Goal: Complete application form

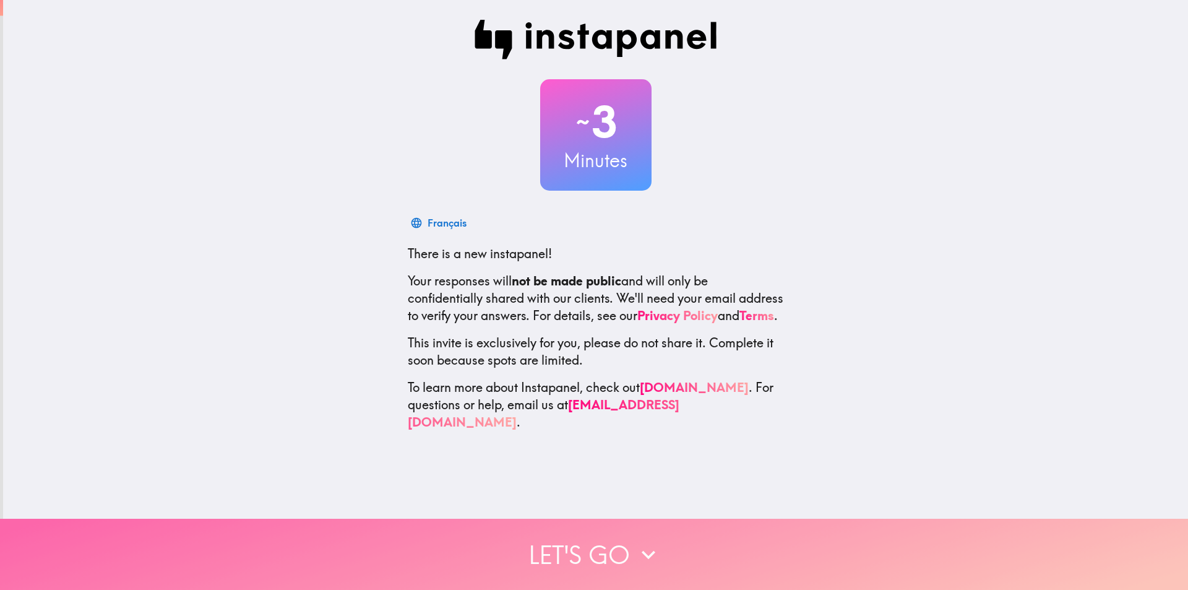
click at [646, 542] on icon "button" at bounding box center [648, 554] width 27 height 27
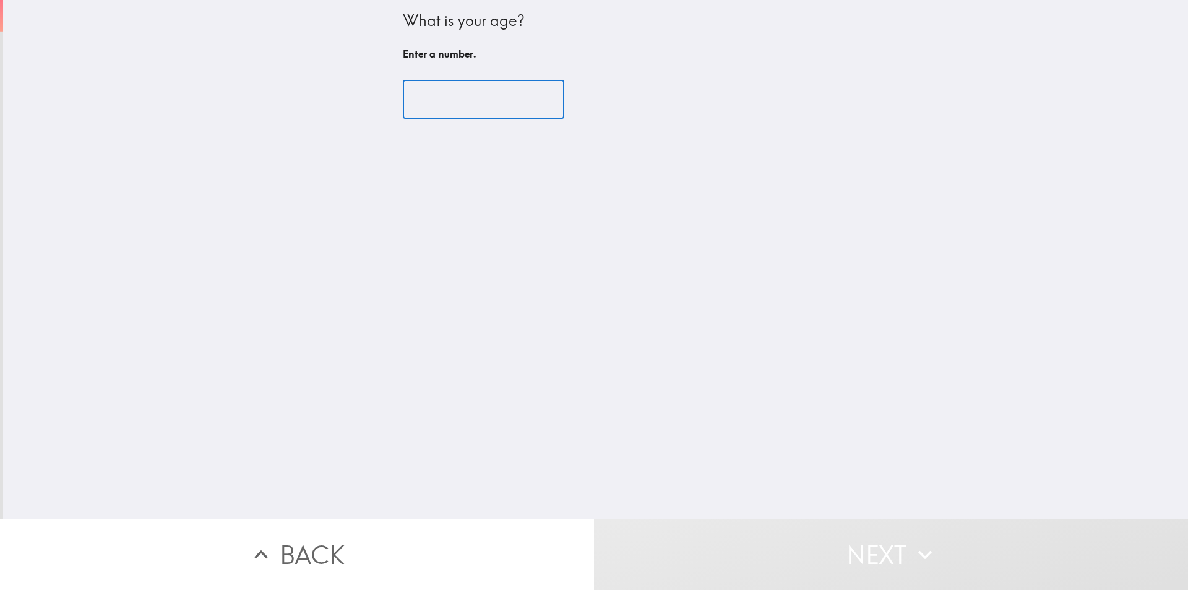
click at [450, 97] on input "number" at bounding box center [483, 99] width 161 height 38
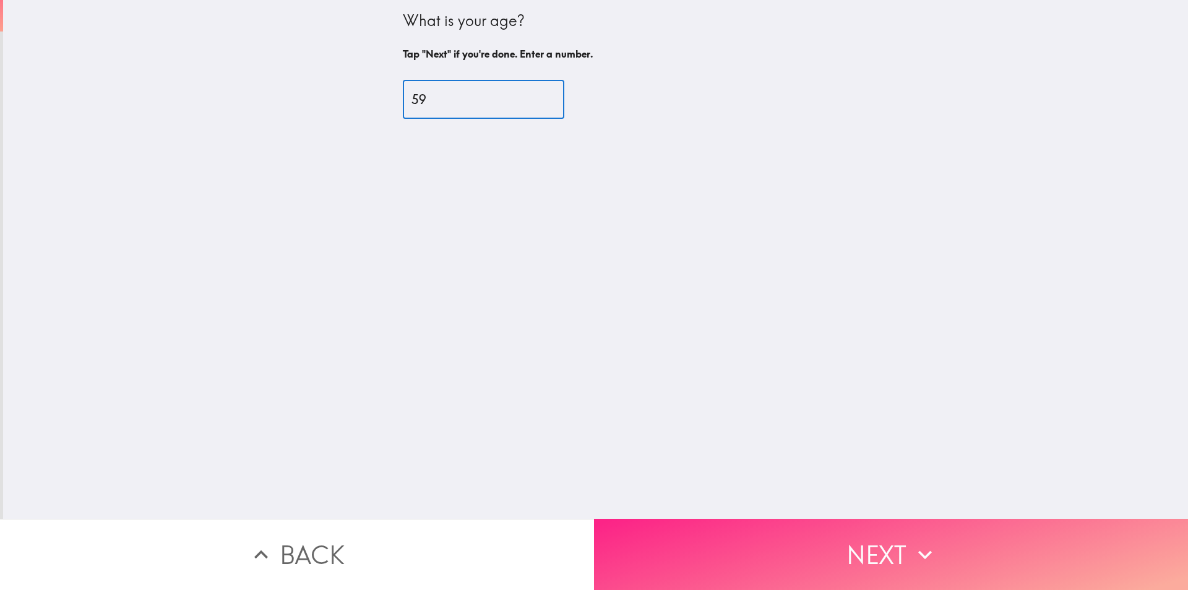
type input "59"
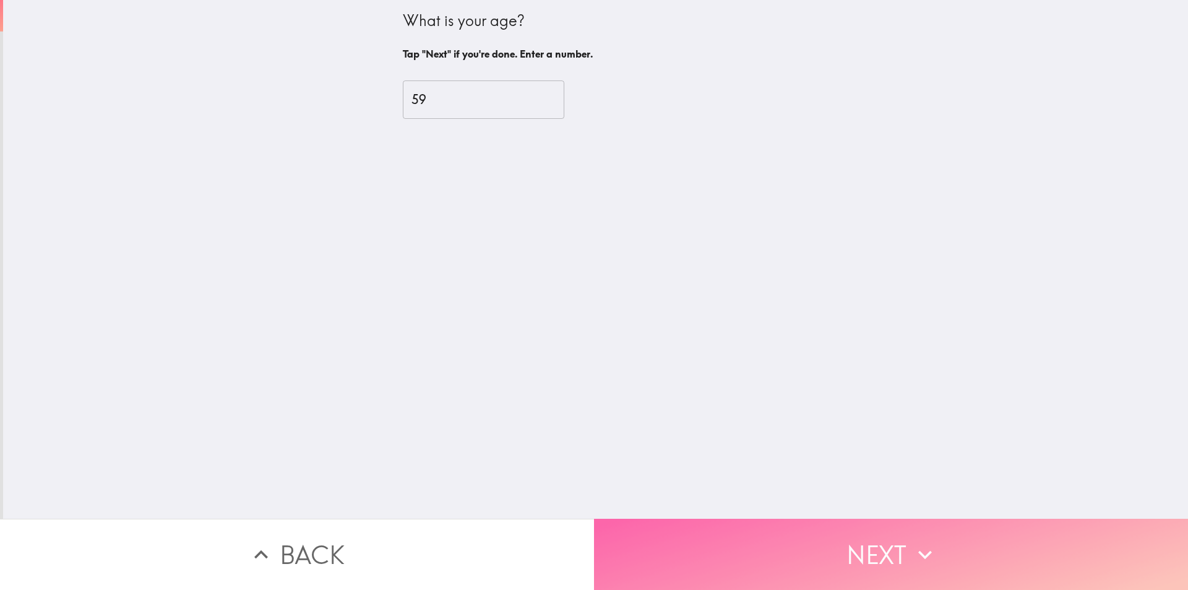
click at [891, 532] on button "Next" at bounding box center [891, 553] width 594 height 71
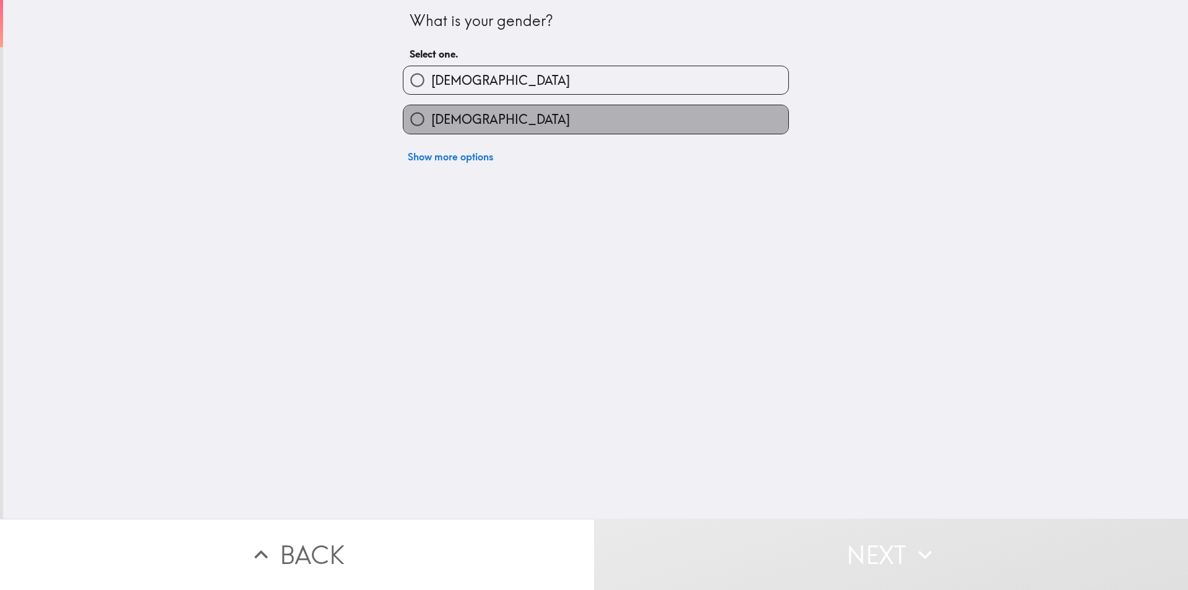
click at [469, 110] on label "[DEMOGRAPHIC_DATA]" at bounding box center [595, 119] width 385 height 28
click at [431, 110] on input "[DEMOGRAPHIC_DATA]" at bounding box center [417, 119] width 28 height 28
radio input "true"
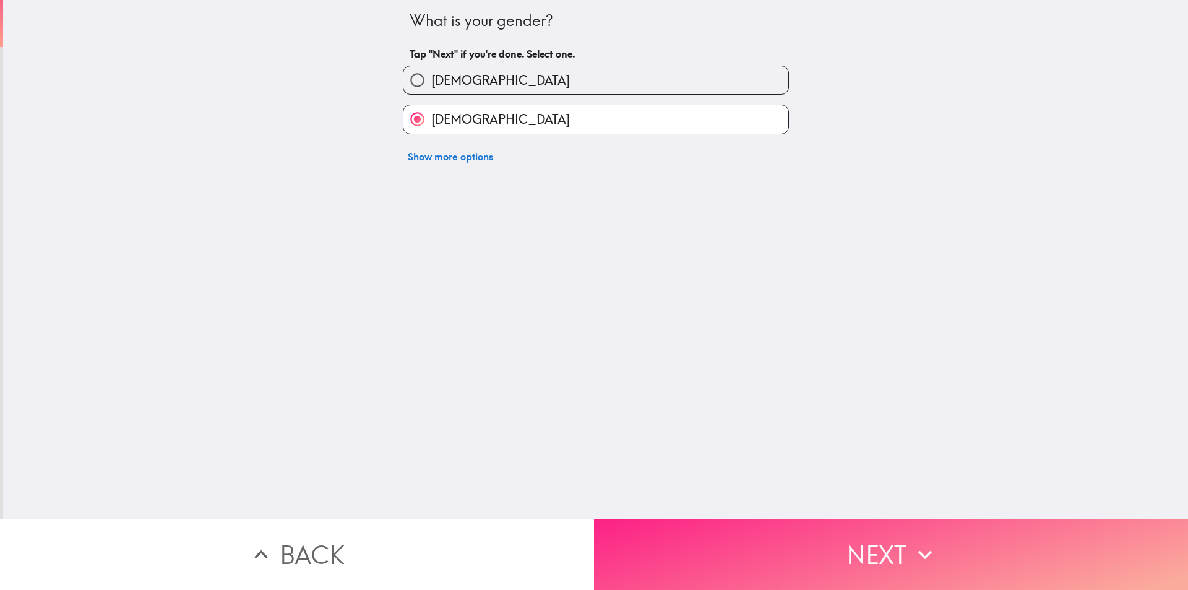
click at [849, 544] on button "Next" at bounding box center [891, 553] width 594 height 71
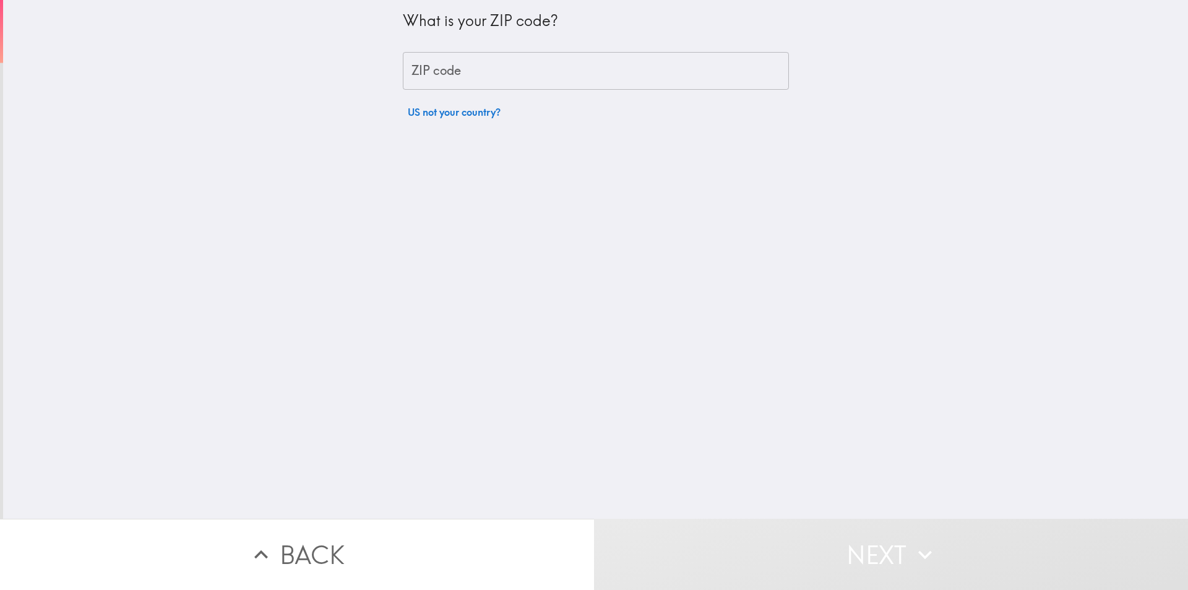
click at [558, 74] on input "ZIP code" at bounding box center [596, 71] width 386 height 38
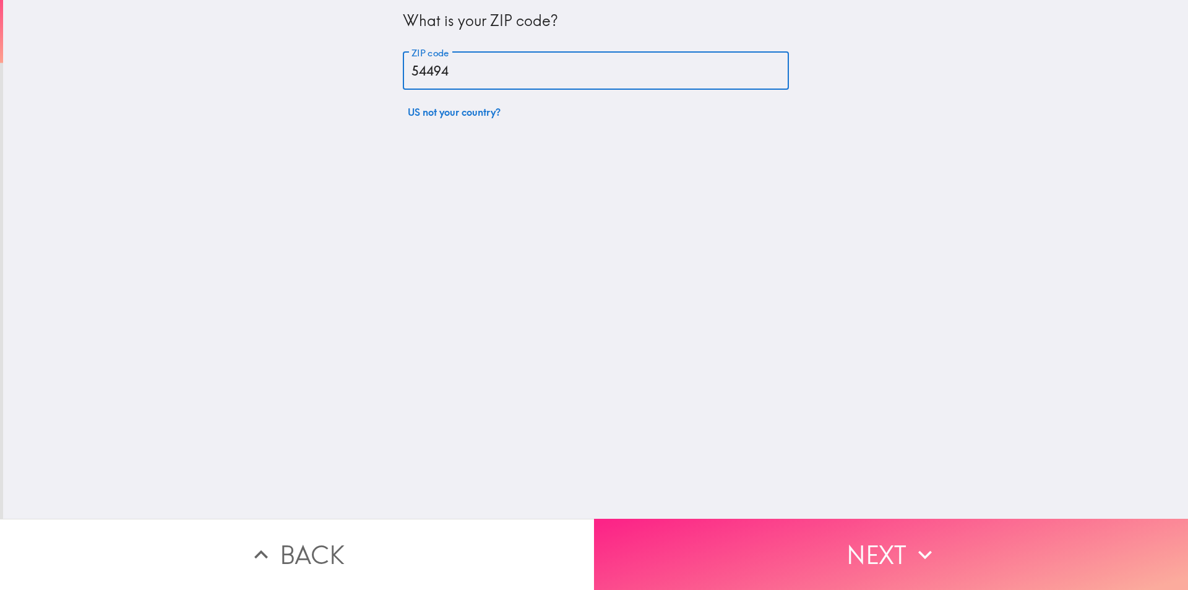
type input "54494"
click at [807, 531] on button "Next" at bounding box center [891, 553] width 594 height 71
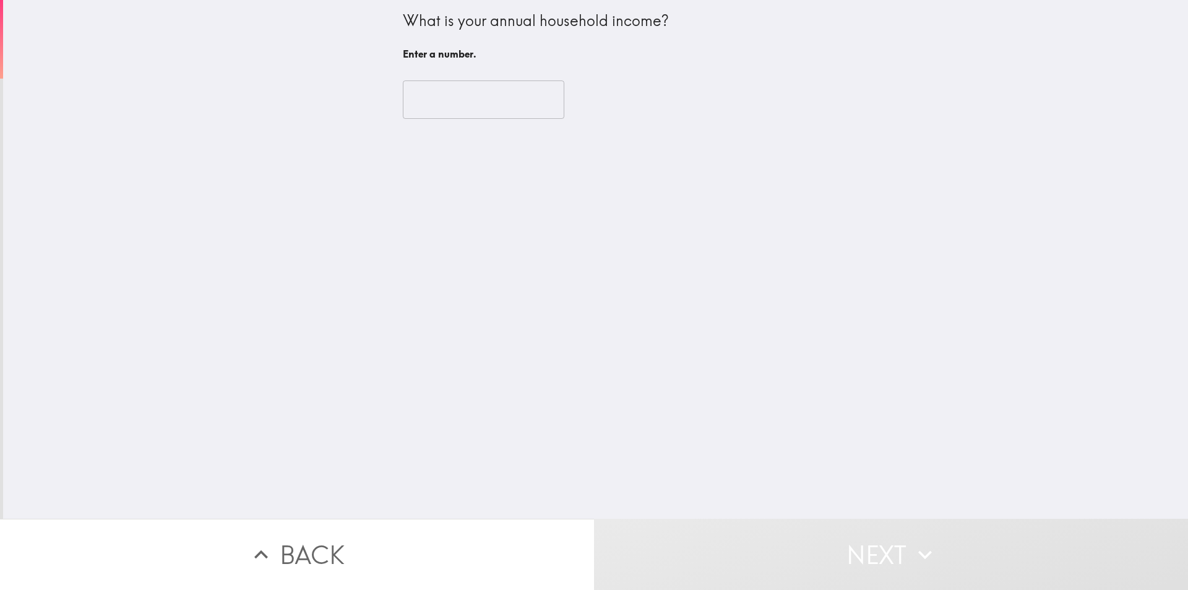
click at [465, 101] on input "number" at bounding box center [483, 99] width 161 height 38
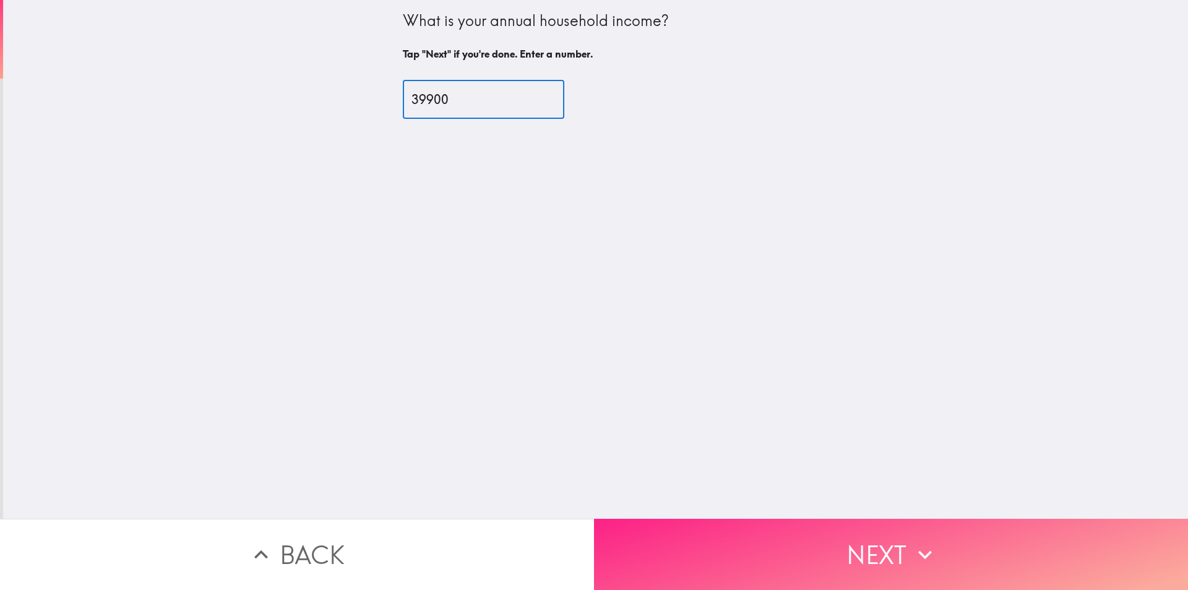
type input "39900"
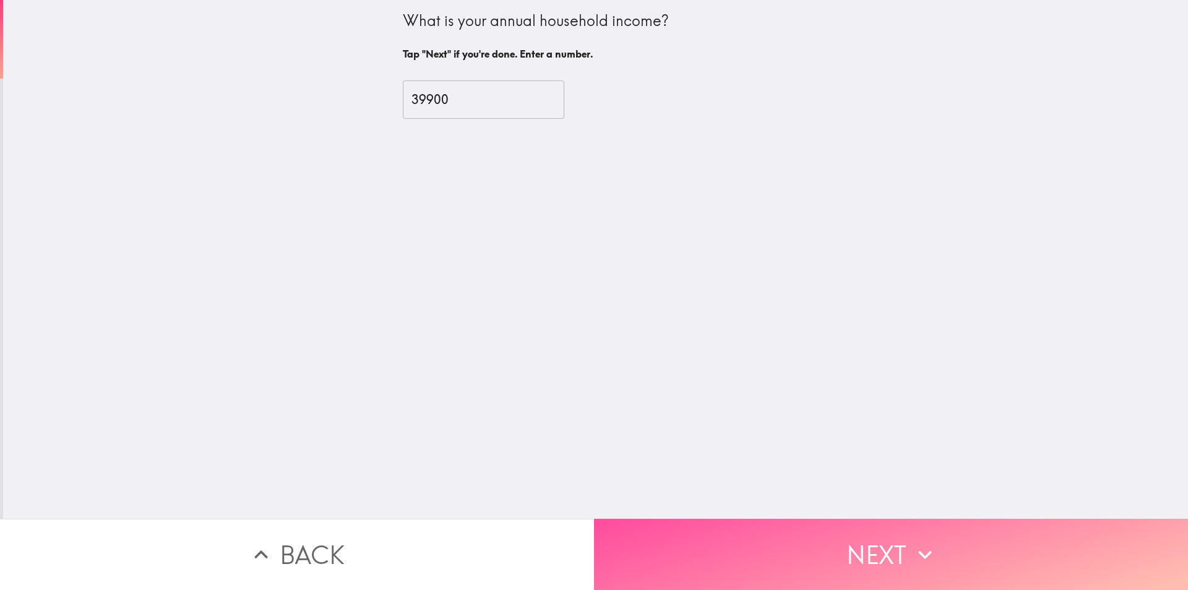
click at [804, 528] on button "Next" at bounding box center [891, 553] width 594 height 71
